Goal: Task Accomplishment & Management: Use online tool/utility

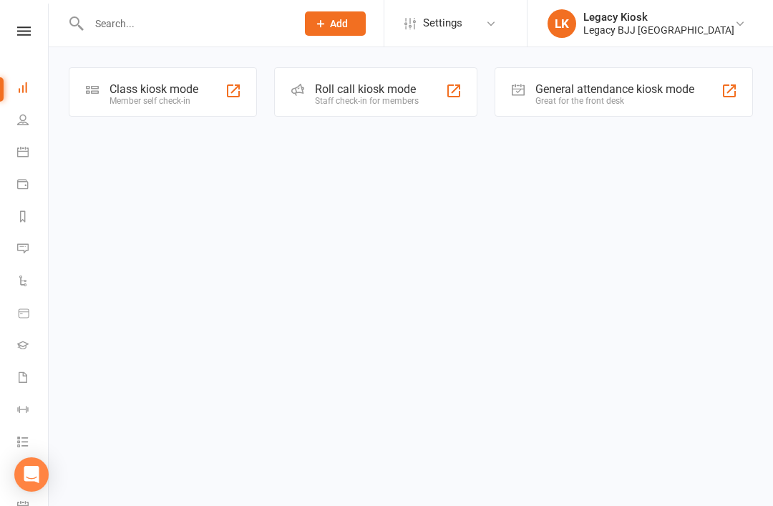
click at [153, 99] on div "Member self check-in" at bounding box center [153, 101] width 89 height 10
click at [215, 83] on div "Class kiosk mode Member self check-in" at bounding box center [163, 91] width 188 height 49
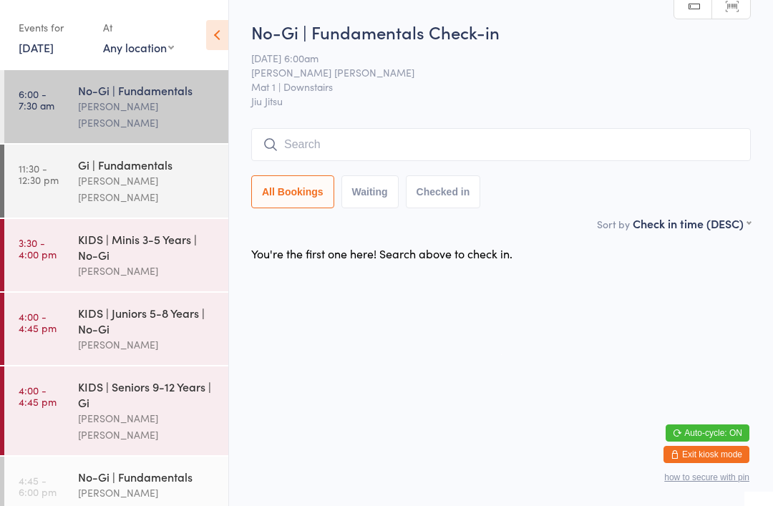
click at [346, 142] on input "search" at bounding box center [500, 144] width 499 height 33
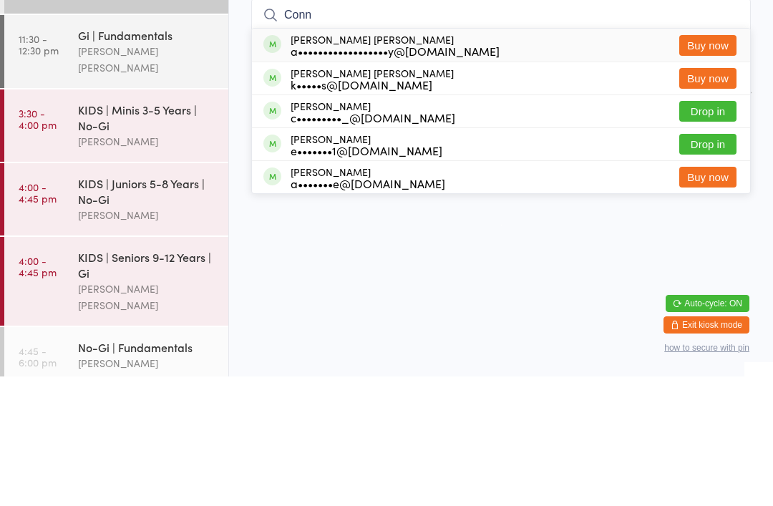
type input "Conn"
click at [704, 230] on button "Drop in" at bounding box center [707, 240] width 57 height 21
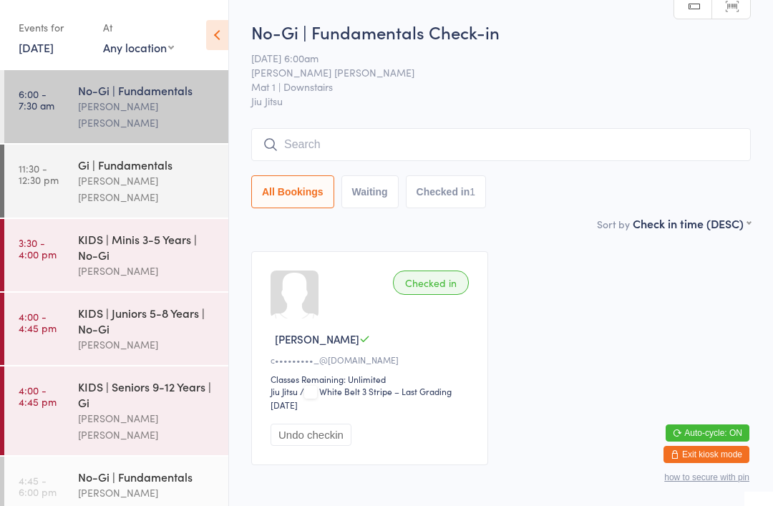
click at [529, 134] on input "search" at bounding box center [500, 144] width 499 height 33
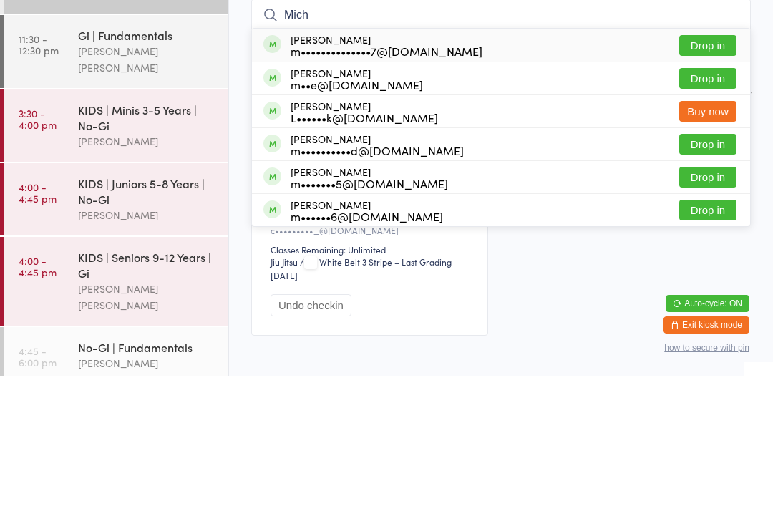
type input "Mich"
click at [720, 165] on button "Drop in" at bounding box center [707, 175] width 57 height 21
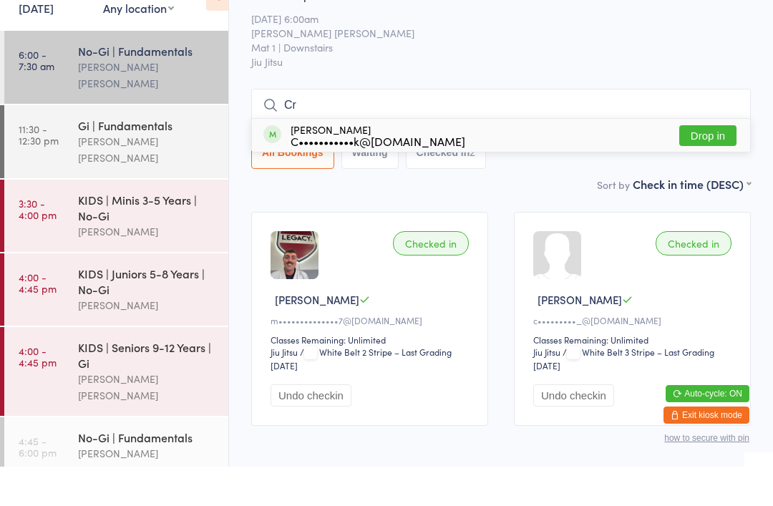
type input "Cr"
click at [718, 165] on button "Drop in" at bounding box center [707, 175] width 57 height 21
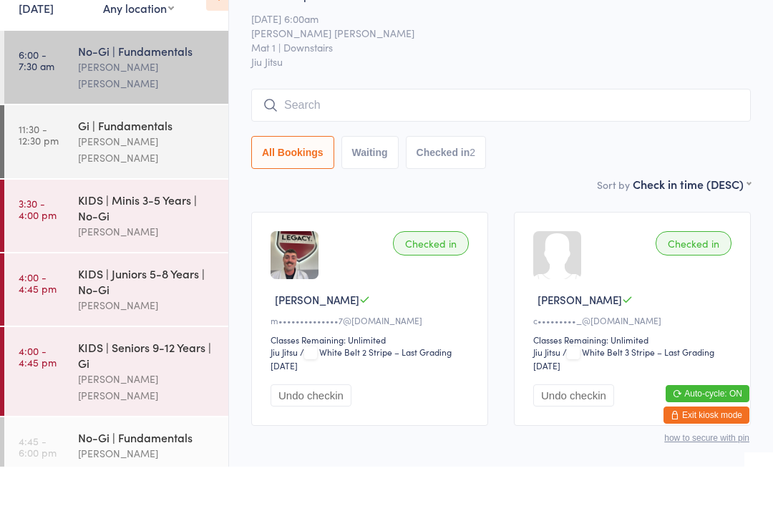
scroll to position [39, 0]
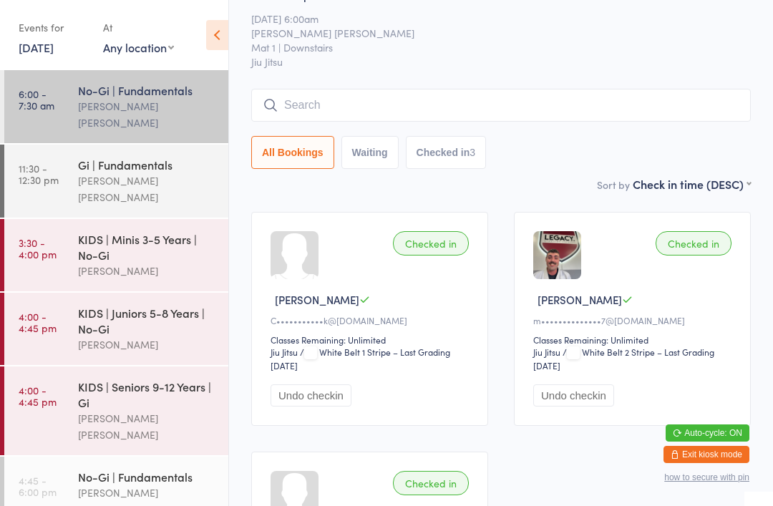
click at [358, 92] on input "search" at bounding box center [500, 105] width 499 height 33
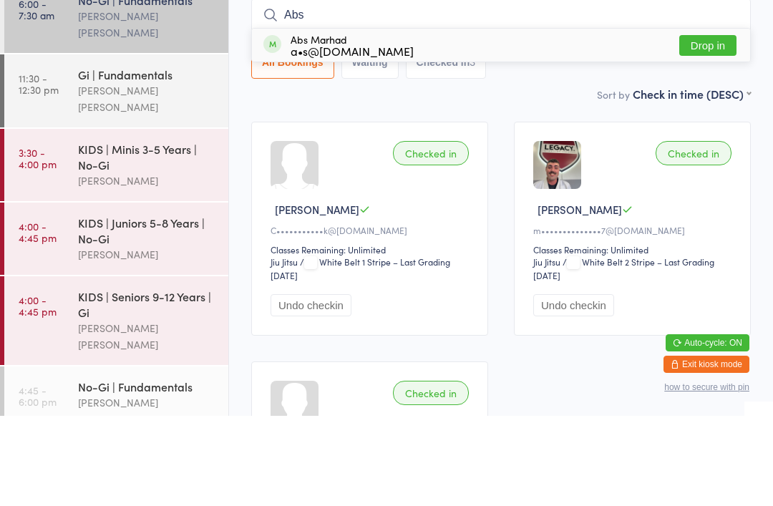
type input "Abs"
click at [341, 124] on div "Abs Marhad a•s@liftmoveplay.com" at bounding box center [351, 135] width 123 height 23
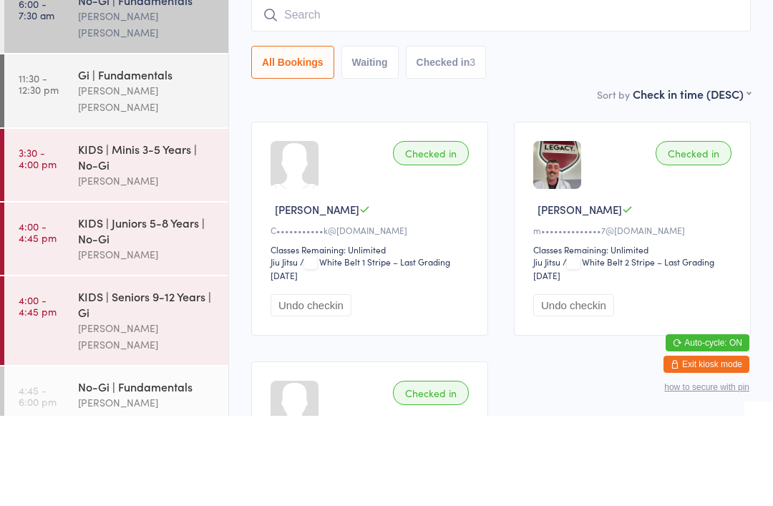
scroll to position [129, 0]
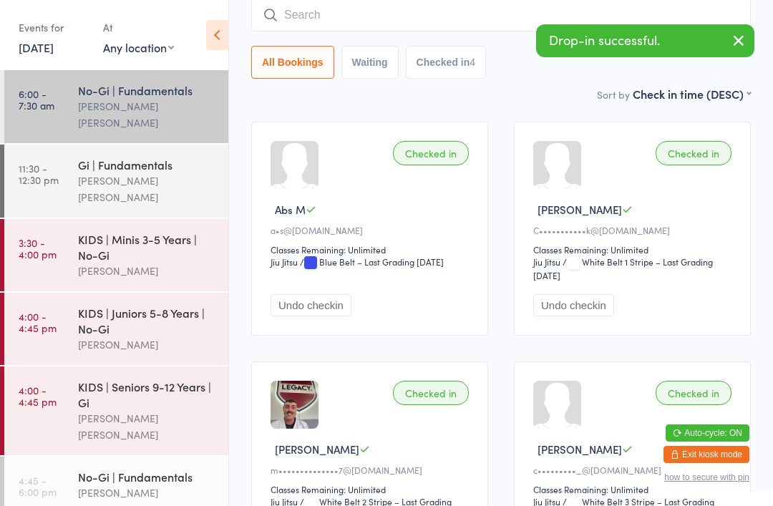
click at [373, 9] on input "search" at bounding box center [500, 15] width 499 height 33
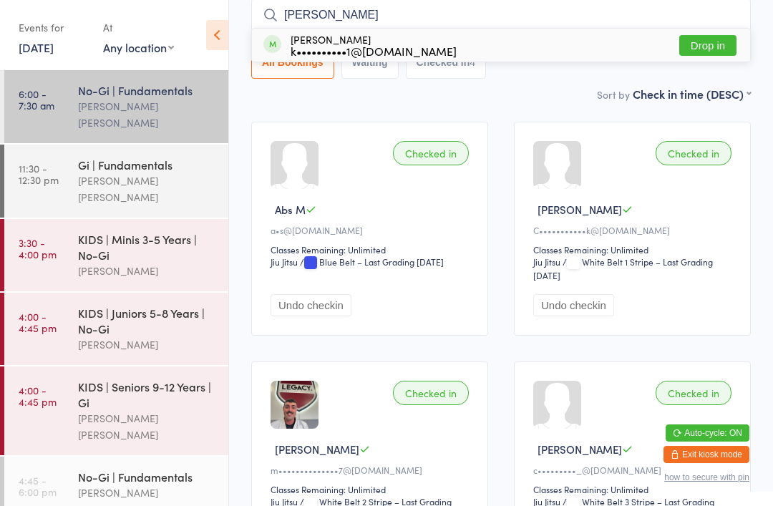
type input "Kyl"
click at [341, 47] on div "k••••••••••1@gmail.com" at bounding box center [373, 50] width 166 height 11
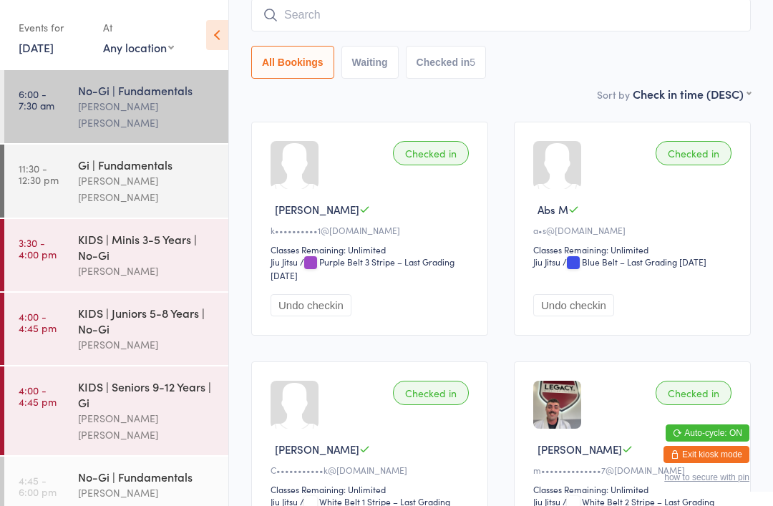
click at [502, 26] on input "search" at bounding box center [500, 15] width 499 height 33
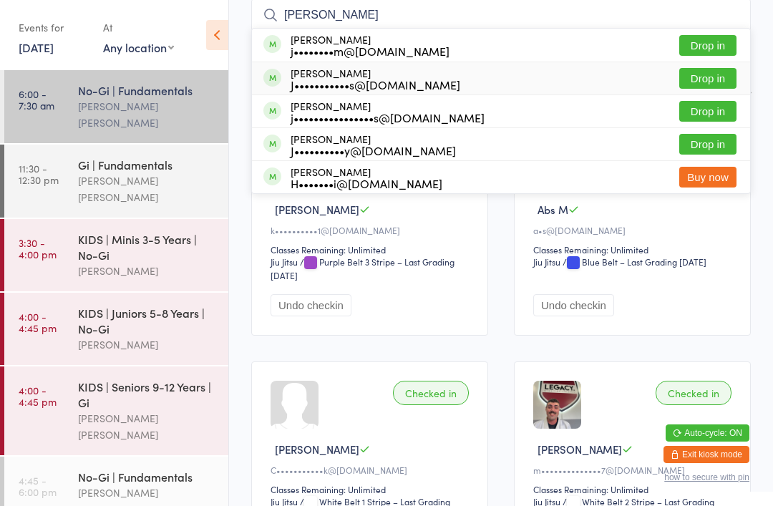
type input "Jay"
click at [348, 79] on div "J•••••••••••s@gmail.com" at bounding box center [375, 84] width 170 height 11
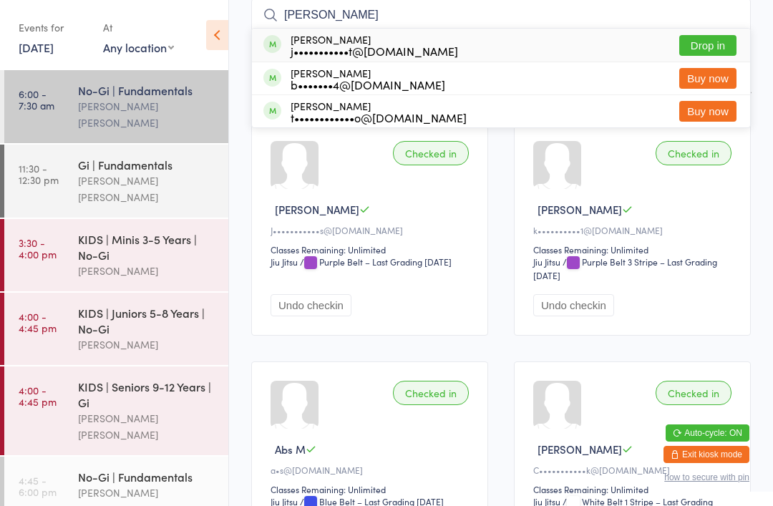
type input "Corbett"
click at [698, 44] on button "Drop in" at bounding box center [707, 45] width 57 height 21
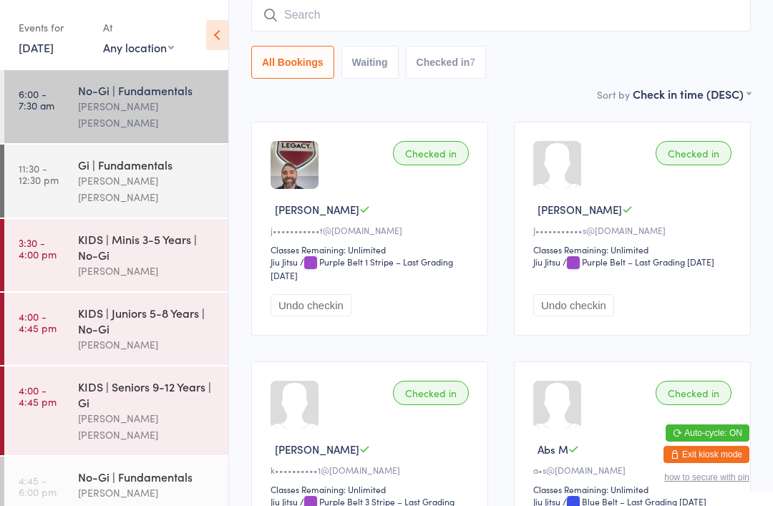
click at [651, 56] on div "All Bookings Waiting Checked in 7" at bounding box center [500, 62] width 499 height 33
click at [672, 6] on input "search" at bounding box center [500, 15] width 499 height 33
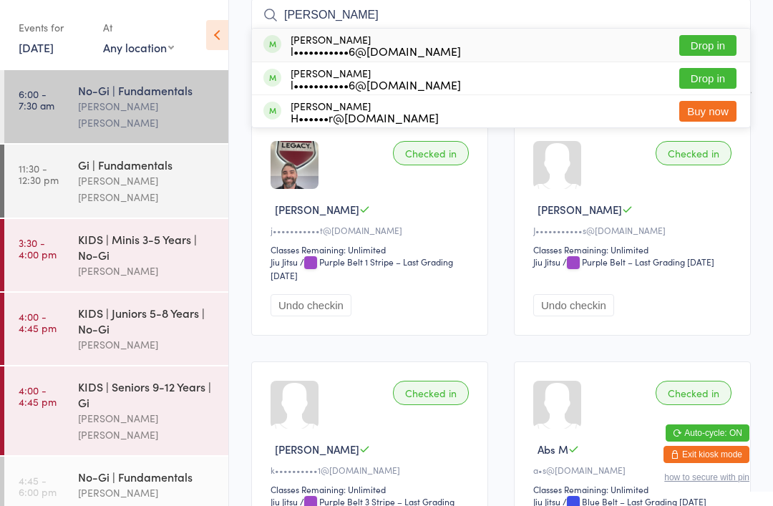
type input "Luke"
click at [703, 43] on button "Drop in" at bounding box center [707, 45] width 57 height 21
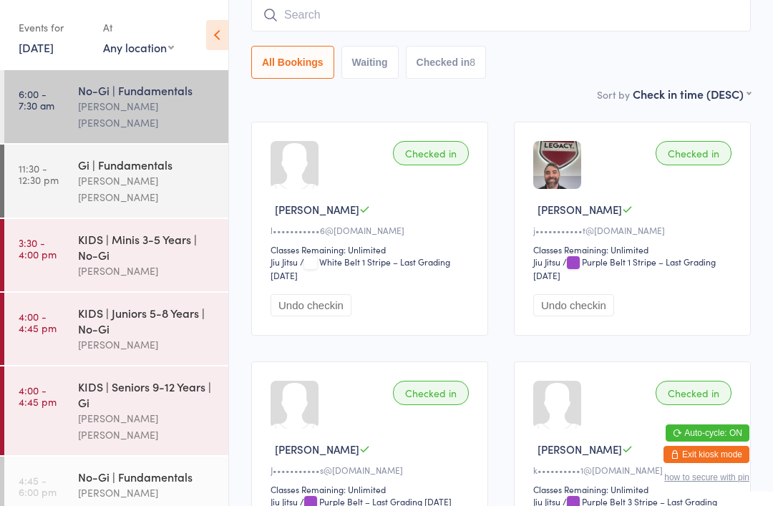
click at [135, 484] on div "Lucas Costa Santana" at bounding box center [147, 500] width 138 height 33
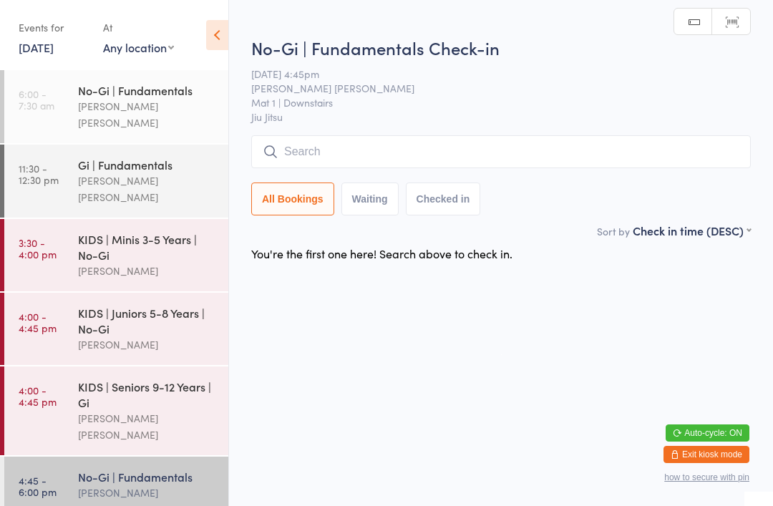
click at [133, 99] on div "Lucas Costa Santana" at bounding box center [147, 114] width 138 height 33
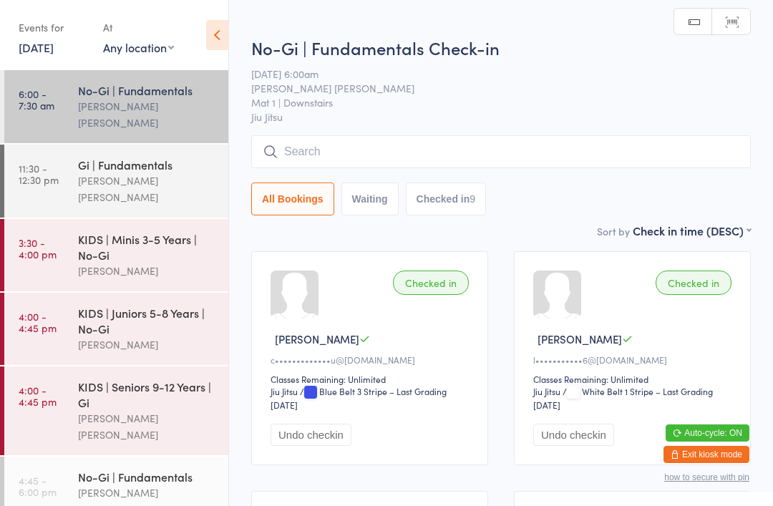
click at [401, 146] on input "search" at bounding box center [500, 151] width 499 height 33
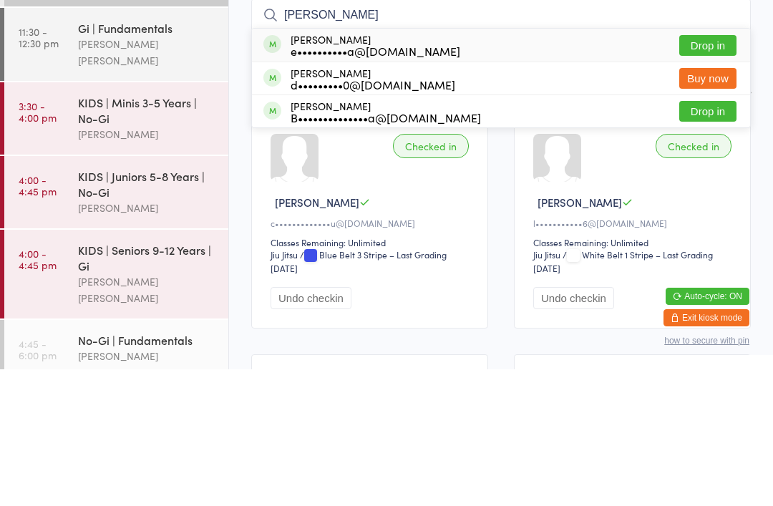
type input "Felix"
click at [712, 172] on button "Drop in" at bounding box center [707, 182] width 57 height 21
